Goal: Transaction & Acquisition: Purchase product/service

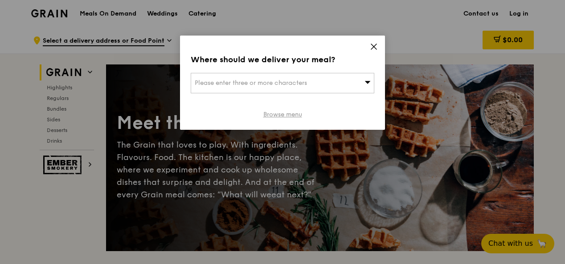
click at [280, 116] on link "Browse menu" at bounding box center [282, 114] width 39 height 9
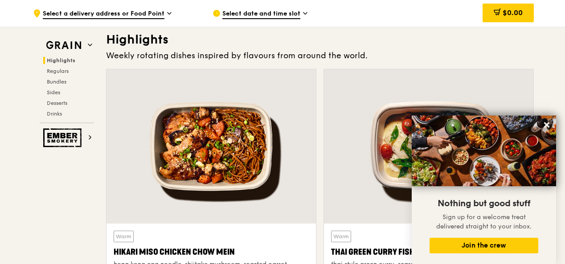
scroll to position [267, 0]
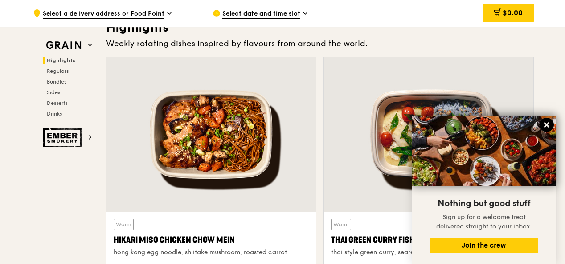
click at [545, 122] on icon at bounding box center [546, 124] width 5 height 5
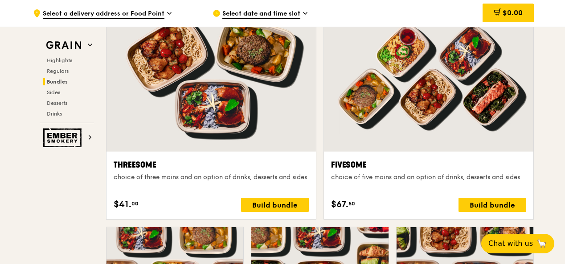
scroll to position [1560, 0]
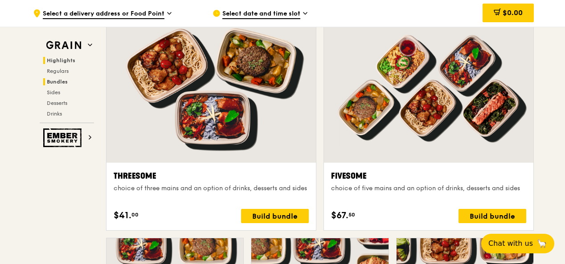
click at [61, 58] on span "Highlights" at bounding box center [61, 60] width 28 height 6
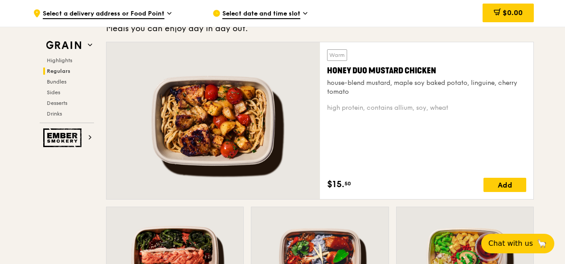
scroll to position [518, 0]
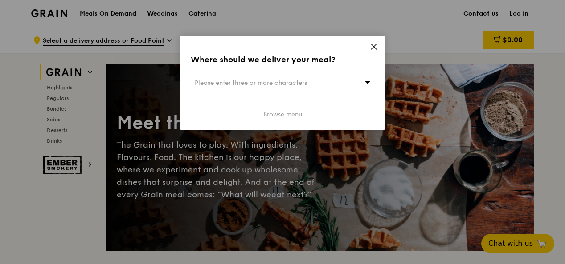
click at [280, 114] on link "Browse menu" at bounding box center [282, 114] width 39 height 9
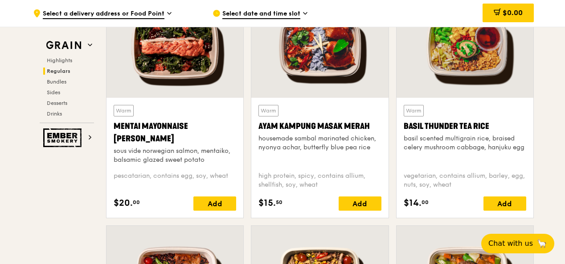
scroll to position [757, 0]
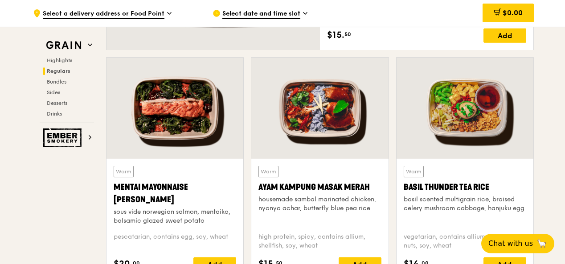
click at [427, 133] on div at bounding box center [464, 108] width 137 height 101
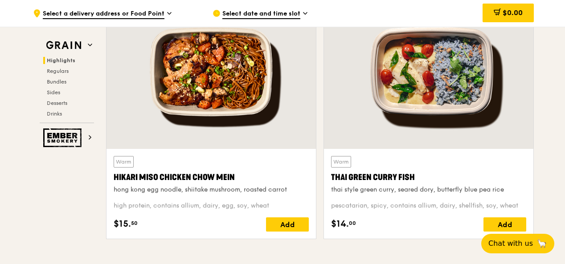
scroll to position [312, 0]
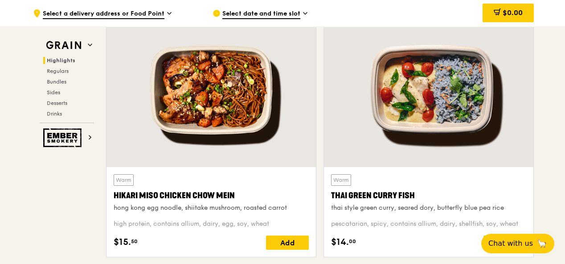
click at [448, 126] on div at bounding box center [428, 90] width 209 height 155
click at [448, 125] on div at bounding box center [428, 90] width 209 height 155
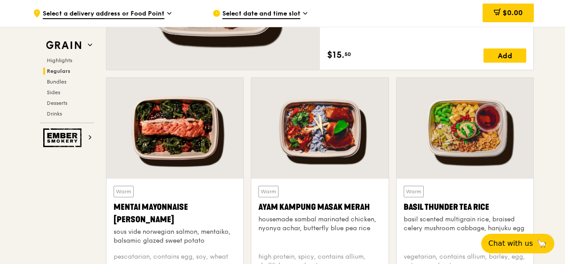
scroll to position [757, 0]
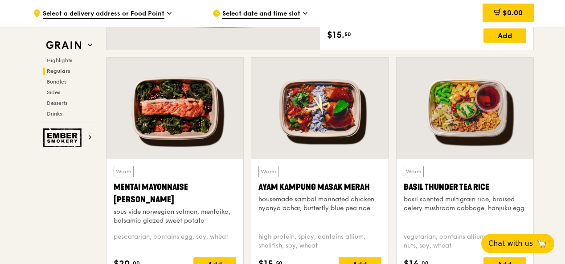
click at [346, 193] on div "Ayam Kampung Masak Merah" at bounding box center [319, 187] width 122 height 12
click at [199, 129] on div at bounding box center [174, 108] width 137 height 101
click at [444, 187] on div "Basil Thunder Tea Rice" at bounding box center [464, 187] width 122 height 12
